Goal: Task Accomplishment & Management: Use online tool/utility

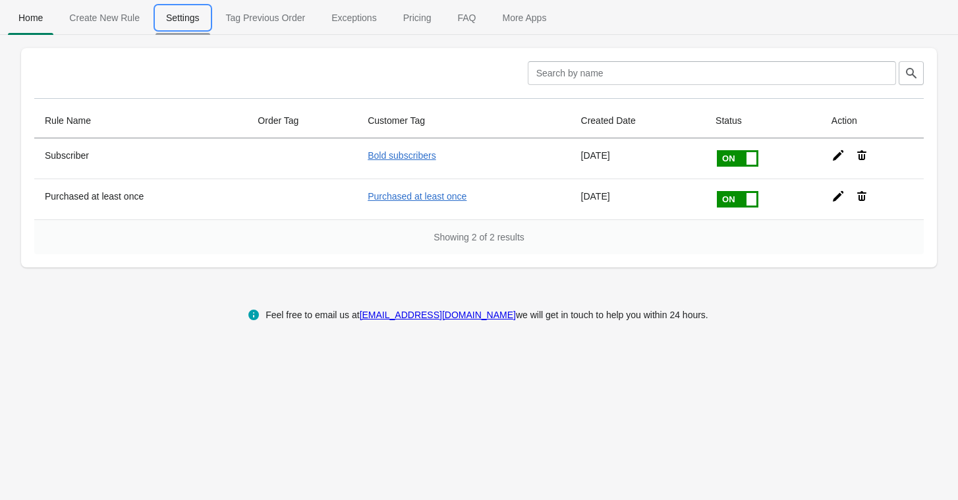
click at [192, 18] on span "Settings" at bounding box center [182, 18] width 55 height 24
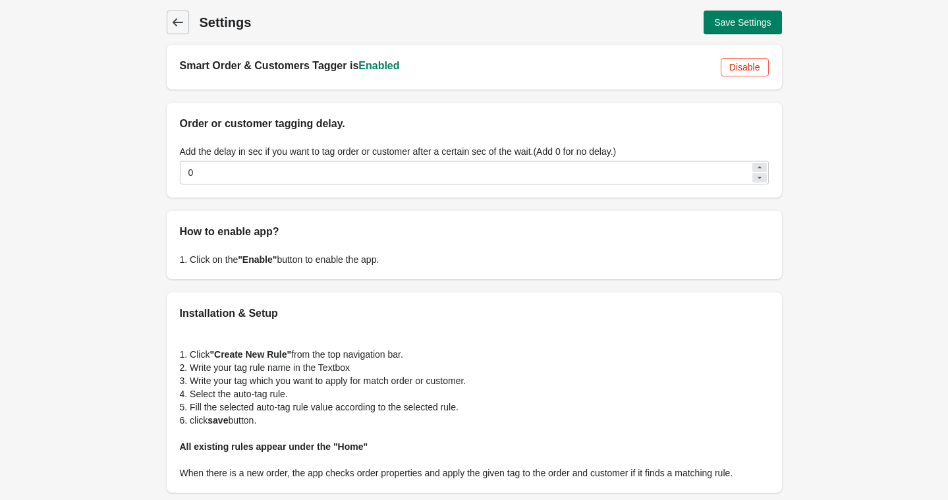
click at [179, 23] on icon at bounding box center [177, 22] width 13 height 13
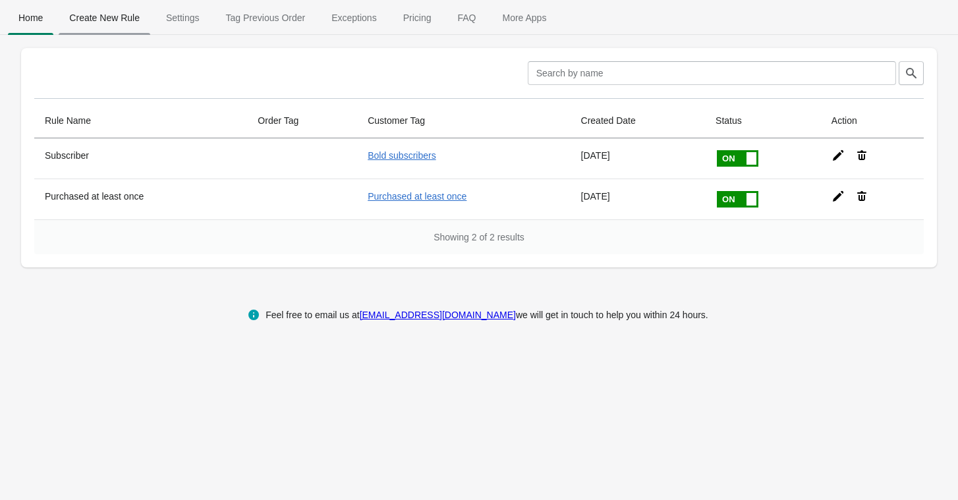
click at [129, 20] on span "Create New Rule" at bounding box center [105, 18] width 92 height 24
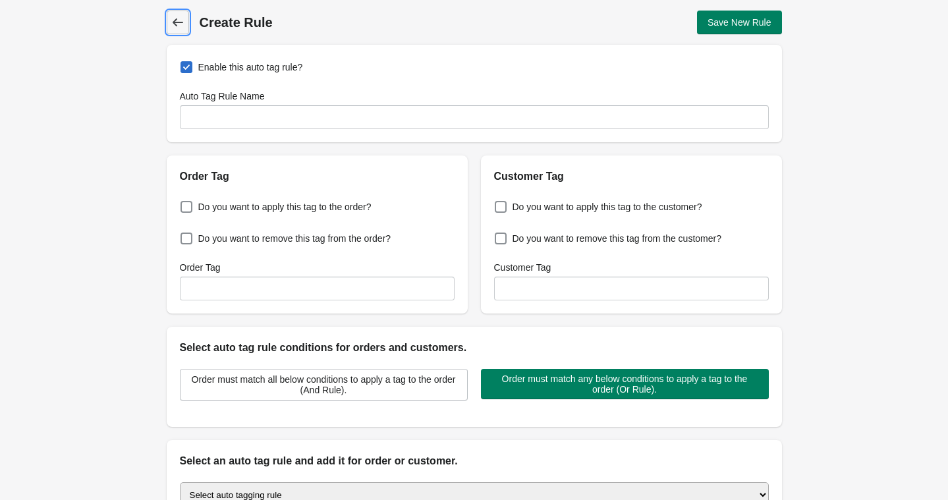
click at [186, 24] on span "Back" at bounding box center [178, 22] width 18 height 18
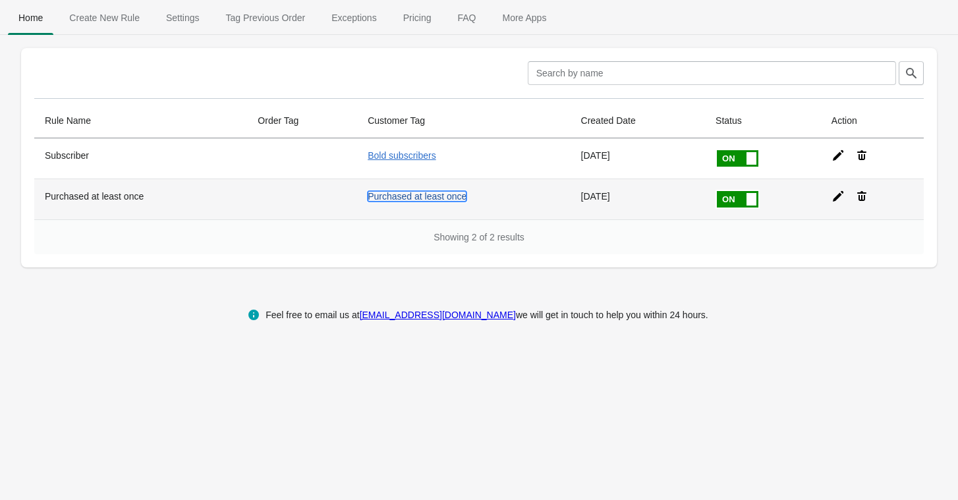
click at [411, 200] on link "Purchased at least once" at bounding box center [417, 196] width 99 height 11
